Goal: Information Seeking & Learning: Learn about a topic

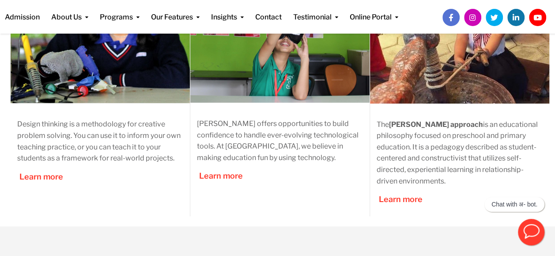
scroll to position [412, 0]
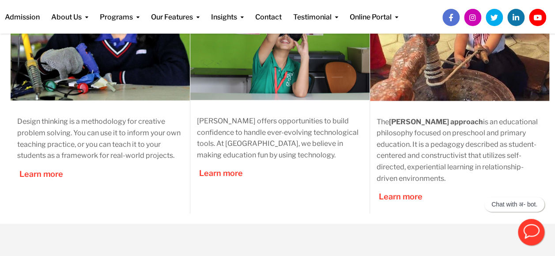
click at [163, 150] on p "Design thinking is a methodology for creative problem solving. You can use it t…" at bounding box center [100, 138] width 166 height 45
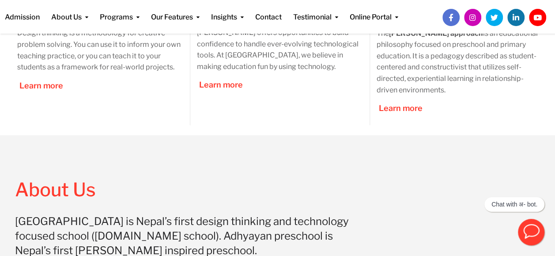
scroll to position [456, 0]
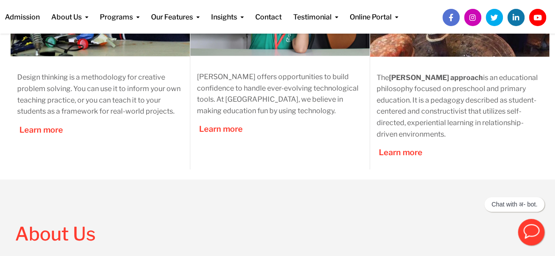
click at [351, 107] on p "Adhyayan offers opportunities to build confidence to handle ever-evolving techn…" at bounding box center [280, 93] width 166 height 45
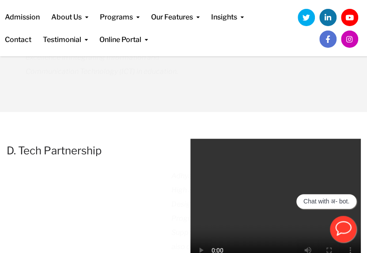
scroll to position [1585, 0]
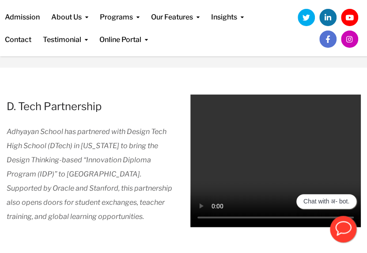
click at [137, 124] on p "Adhyayan School has partnered with Design Tech High School (DTech) in Californi…" at bounding box center [92, 173] width 171 height 99
click at [148, 139] on span "Adhyayan School has partnered with Design Tech High School (DTech) in Californi…" at bounding box center [90, 173] width 166 height 93
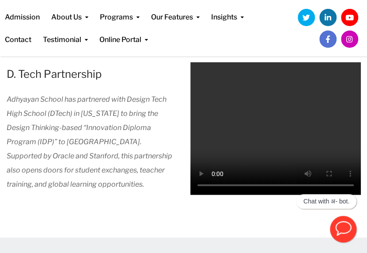
scroll to position [1630, 0]
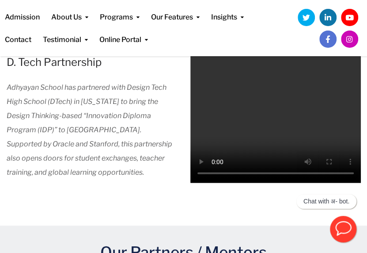
click at [96, 167] on div "Adhyayan School has partnered with Design Tech High School (DTech) in Californi…" at bounding box center [92, 134] width 171 height 108
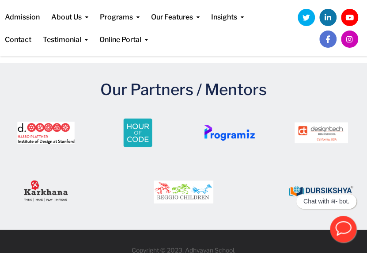
scroll to position [1794, 0]
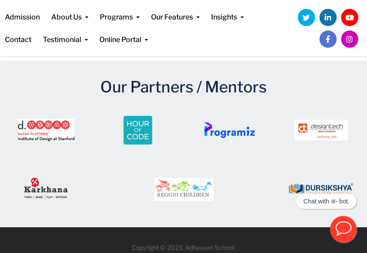
click at [237, 144] on div at bounding box center [230, 138] width 92 height 58
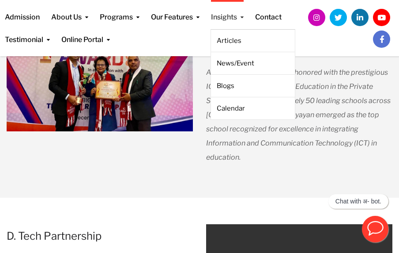
scroll to position [1462, 0]
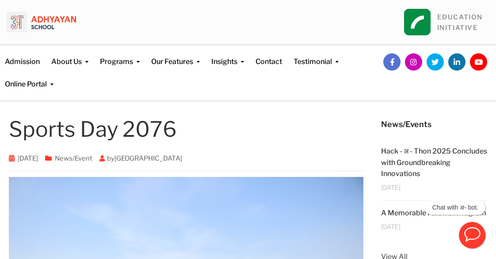
click at [92, 160] on link "News/Event" at bounding box center [74, 159] width 38 height 8
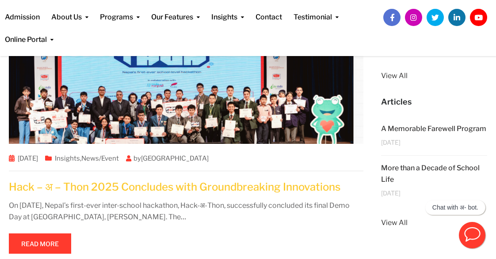
scroll to position [283, 0]
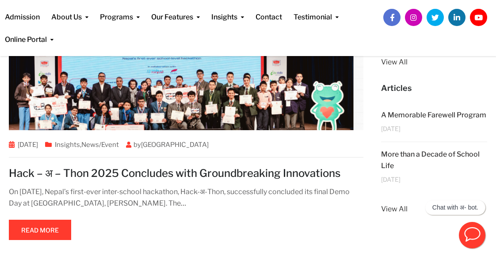
click at [248, 204] on div "On [DATE], Nepal’s first-ever inter-school hackathon, Hack-अ-Thon, successfully…" at bounding box center [186, 197] width 354 height 23
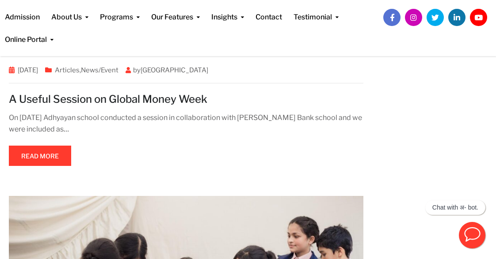
scroll to position [2536, 0]
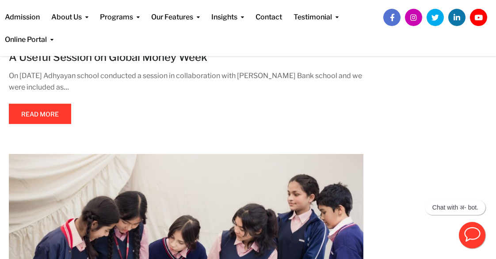
click at [304, 94] on div "On [DATE] Adhyayan school conducted a session in collaboration with [PERSON_NAM…" at bounding box center [186, 98] width 354 height 57
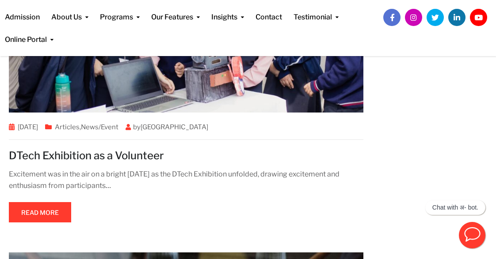
scroll to position [2757, 0]
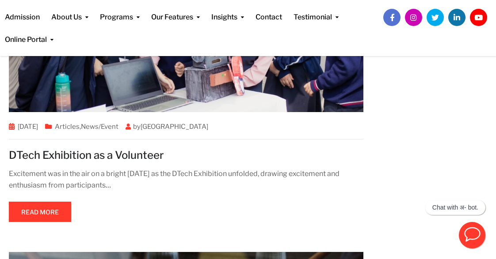
click at [205, 175] on div "Excitement was in the air on a bright [DATE] as the DTech Exhibition unfolded, …" at bounding box center [186, 179] width 354 height 23
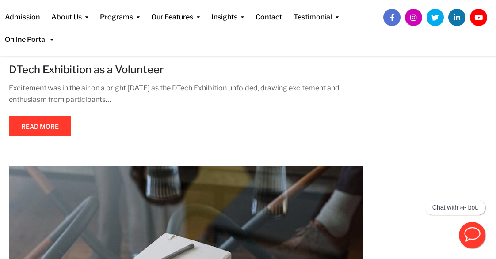
scroll to position [2845, 0]
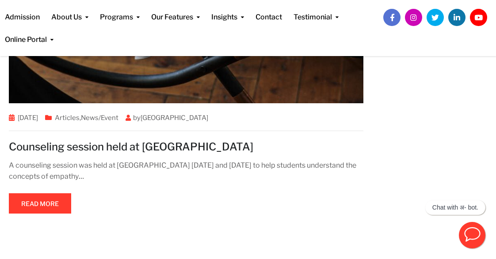
scroll to position [3110, 0]
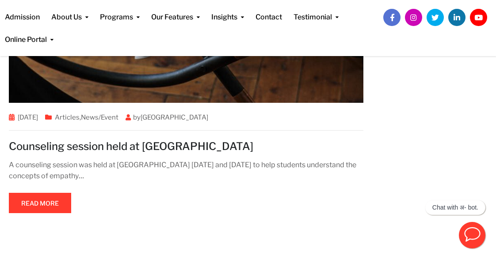
click at [336, 140] on h2 "Counseling session held at Adhyayan" at bounding box center [186, 147] width 354 height 14
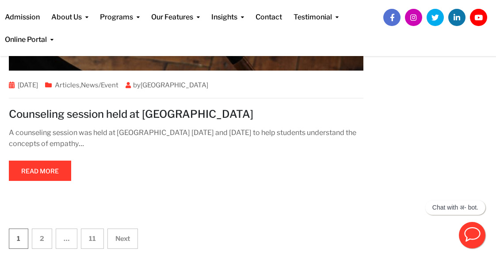
scroll to position [3183, 0]
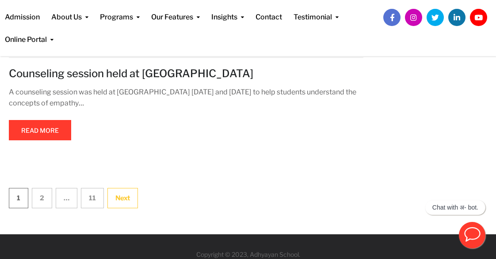
click at [129, 190] on link "Next" at bounding box center [122, 198] width 30 height 20
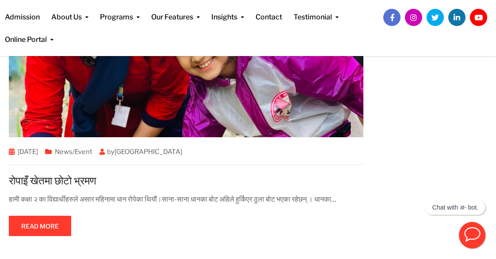
scroll to position [2494, 0]
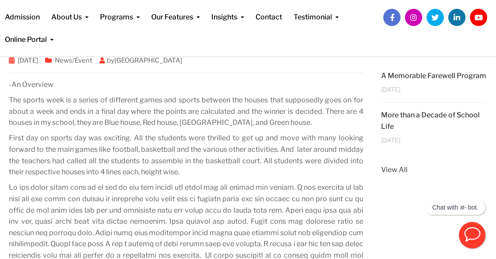
scroll to position [241, 0]
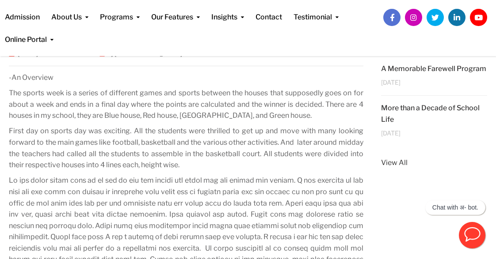
click at [183, 153] on p "First day on sports day was exciting. All the students were thrilled to get up …" at bounding box center [186, 147] width 354 height 45
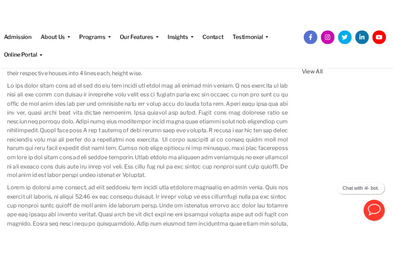
scroll to position [330, 0]
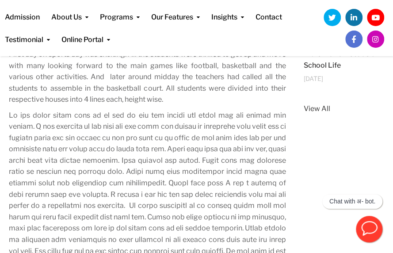
click at [213, 133] on p at bounding box center [147, 189] width 277 height 158
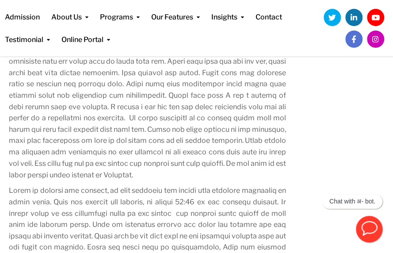
scroll to position [418, 0]
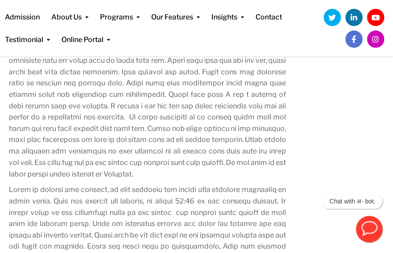
click at [185, 106] on p at bounding box center [147, 100] width 277 height 158
click at [180, 114] on p at bounding box center [147, 100] width 277 height 158
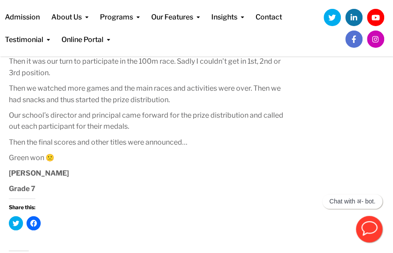
scroll to position [771, 0]
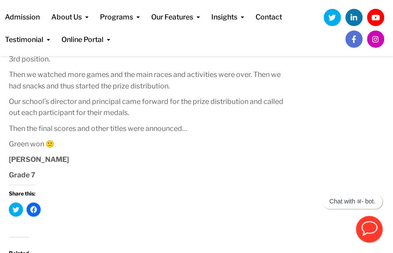
click at [69, 163] on strong "Shivan Raj Gurung" at bounding box center [39, 159] width 60 height 8
click at [42, 110] on p "Our school’s director and principal came forward for the prize distribution and…" at bounding box center [147, 107] width 277 height 23
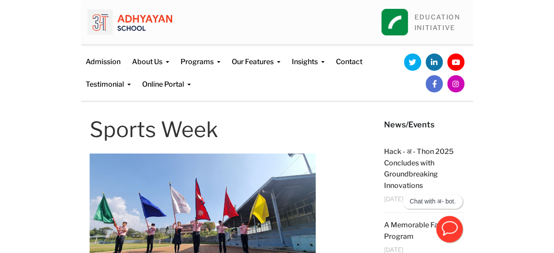
scroll to position [0, 0]
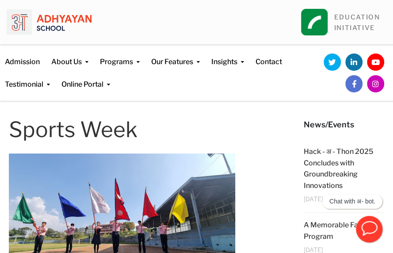
click at [376, 87] on link at bounding box center [375, 83] width 15 height 15
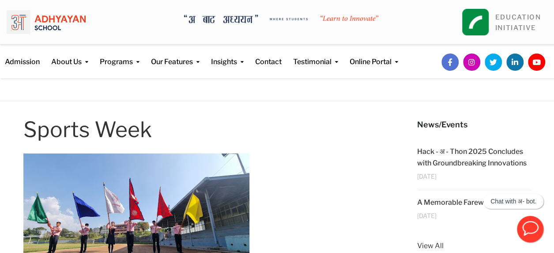
click at [54, 21] on img at bounding box center [46, 22] width 79 height 31
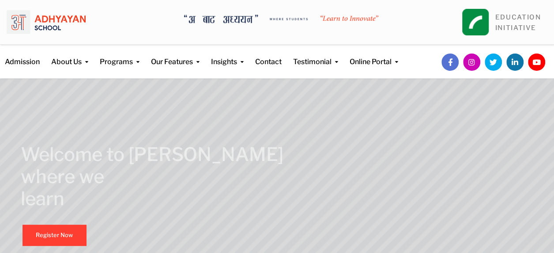
click at [468, 64] on link at bounding box center [471, 61] width 15 height 15
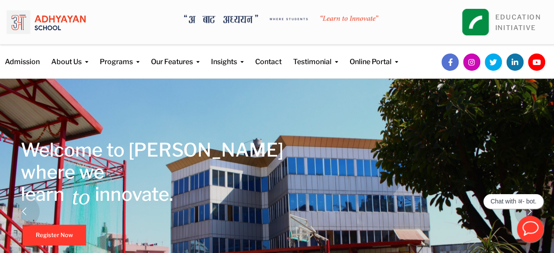
click at [469, 66] on link at bounding box center [471, 61] width 15 height 15
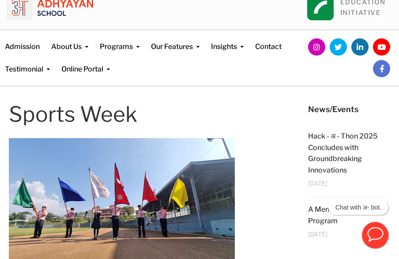
scroll to position [15, 0]
